Goal: Find specific page/section: Find specific page/section

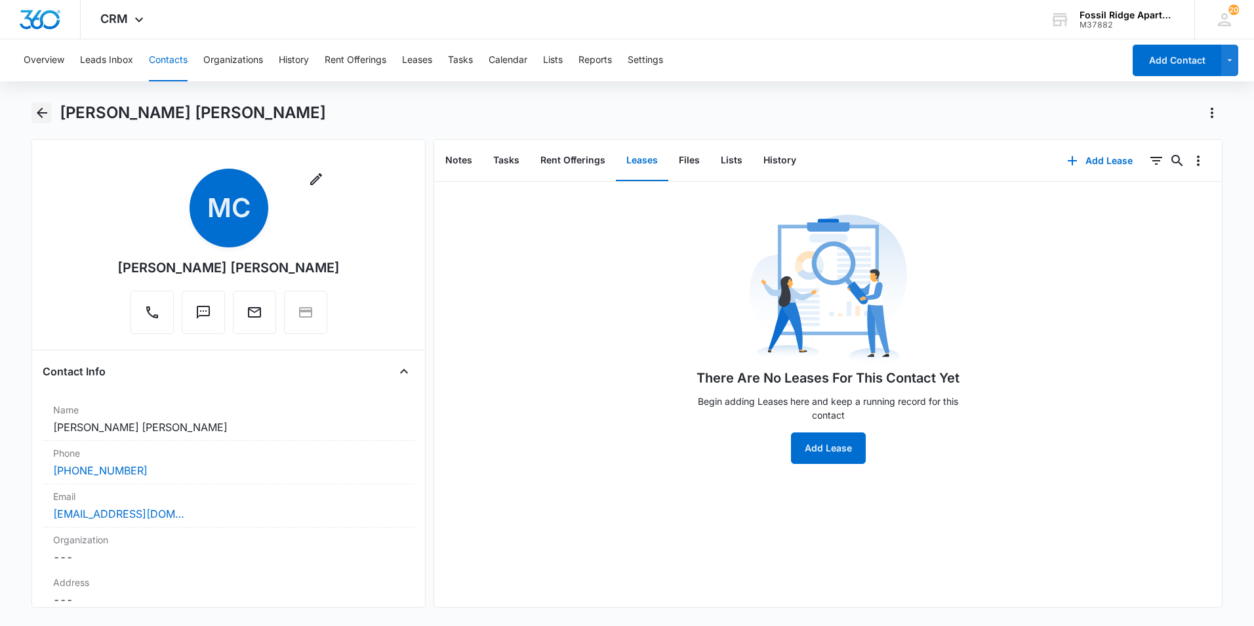
click at [41, 105] on icon "Back" at bounding box center [42, 113] width 16 height 16
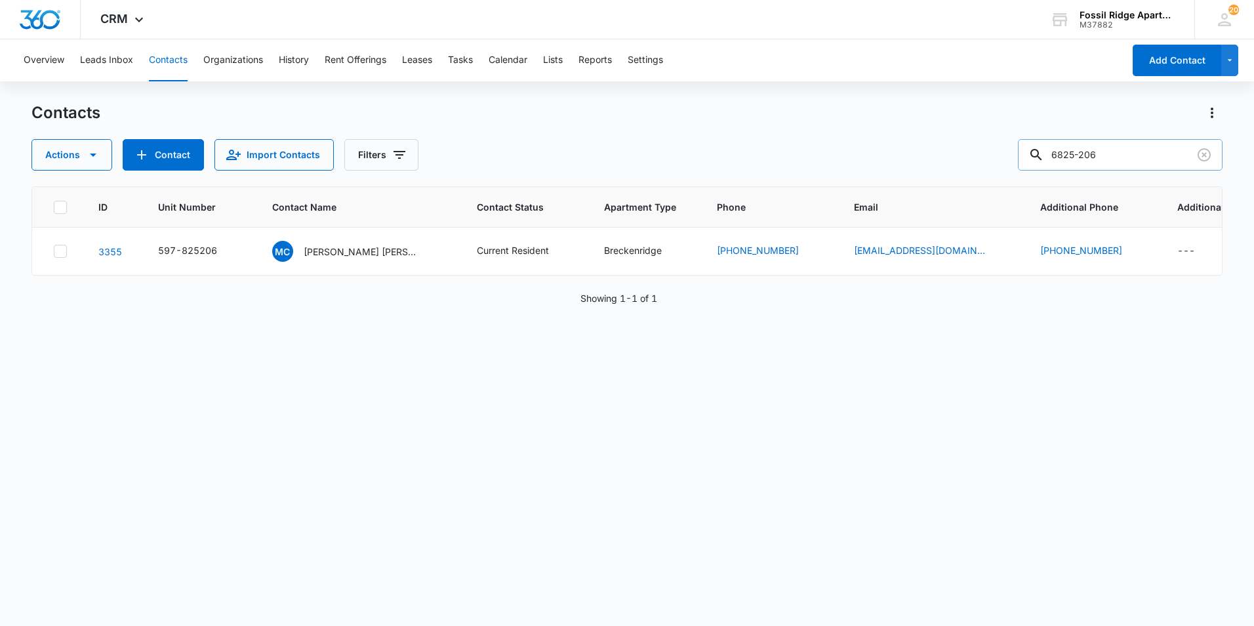
click at [1124, 155] on input "6825-206" at bounding box center [1120, 154] width 205 height 31
type input "6900-108"
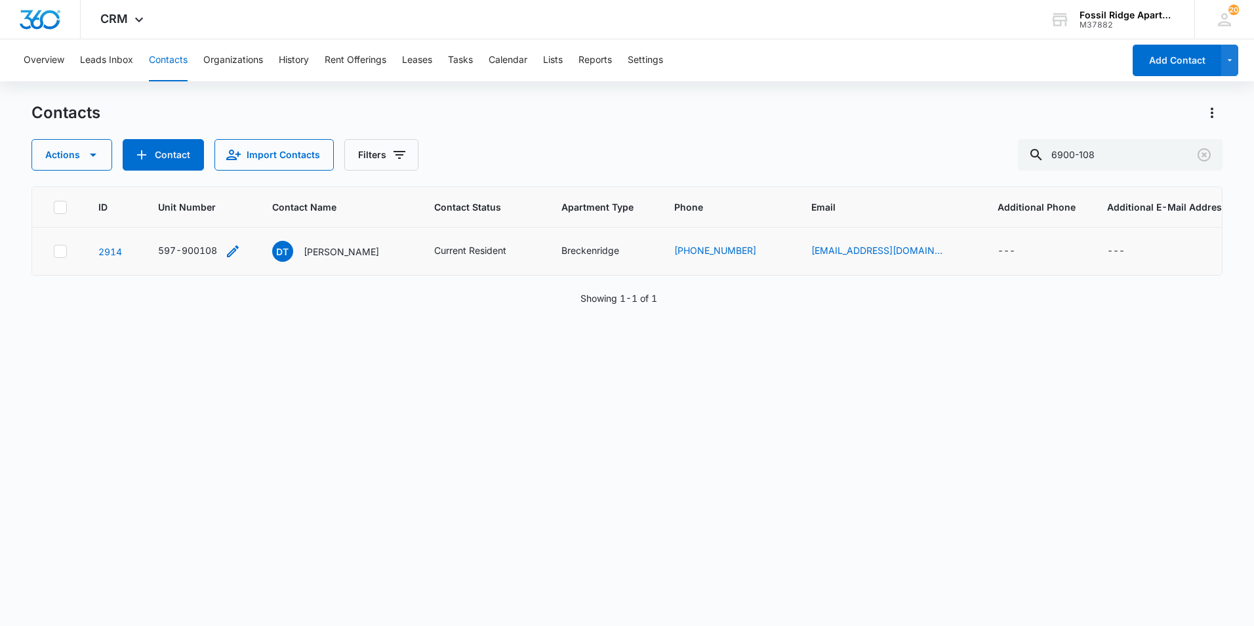
click at [182, 247] on div "597-900108" at bounding box center [187, 250] width 59 height 14
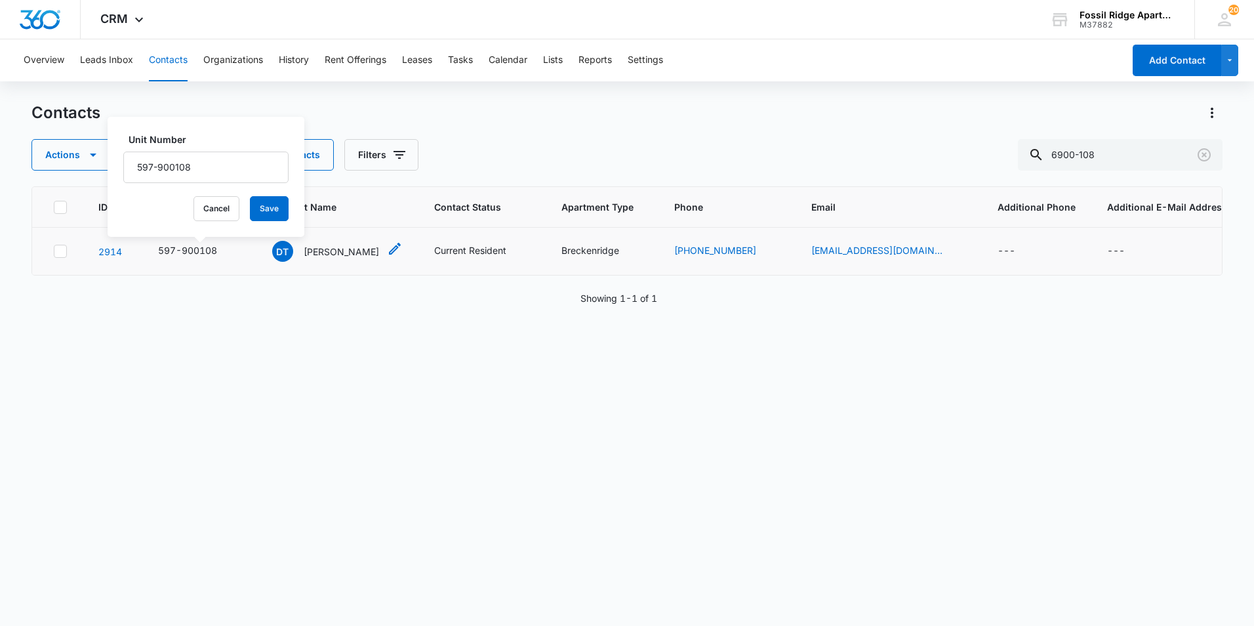
click at [337, 249] on p "[PERSON_NAME]" at bounding box center [341, 252] width 75 height 14
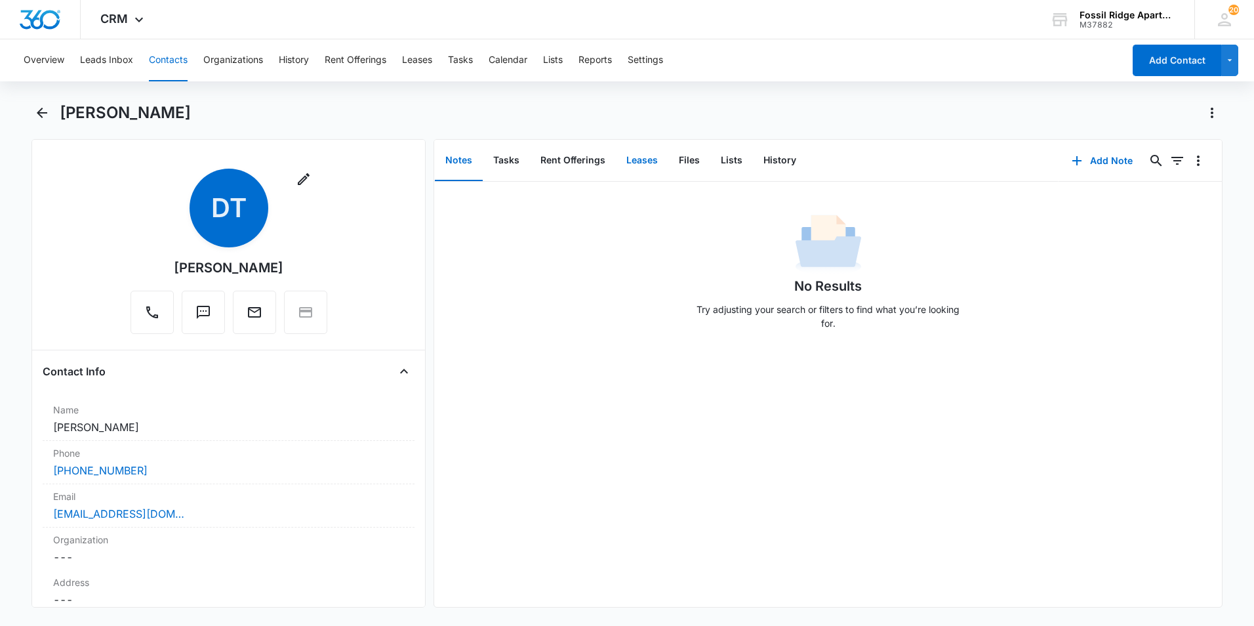
click at [657, 157] on button "Leases" at bounding box center [642, 160] width 52 height 41
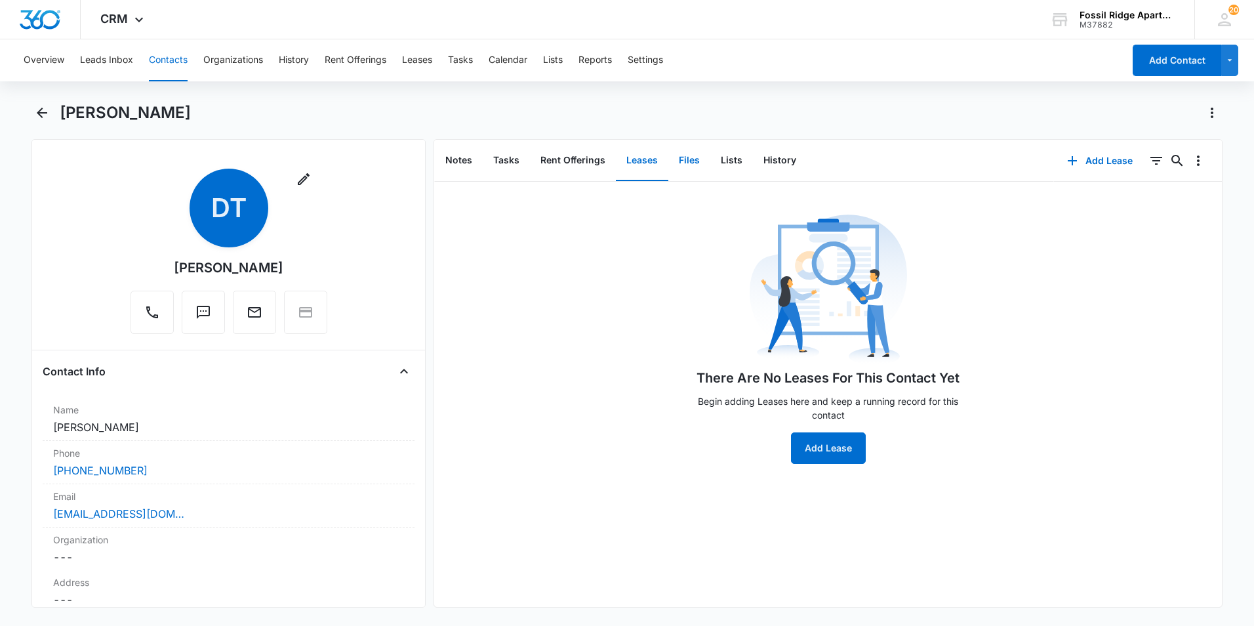
click at [684, 155] on button "Files" at bounding box center [690, 160] width 42 height 41
